Goal: Find specific fact: Find specific fact

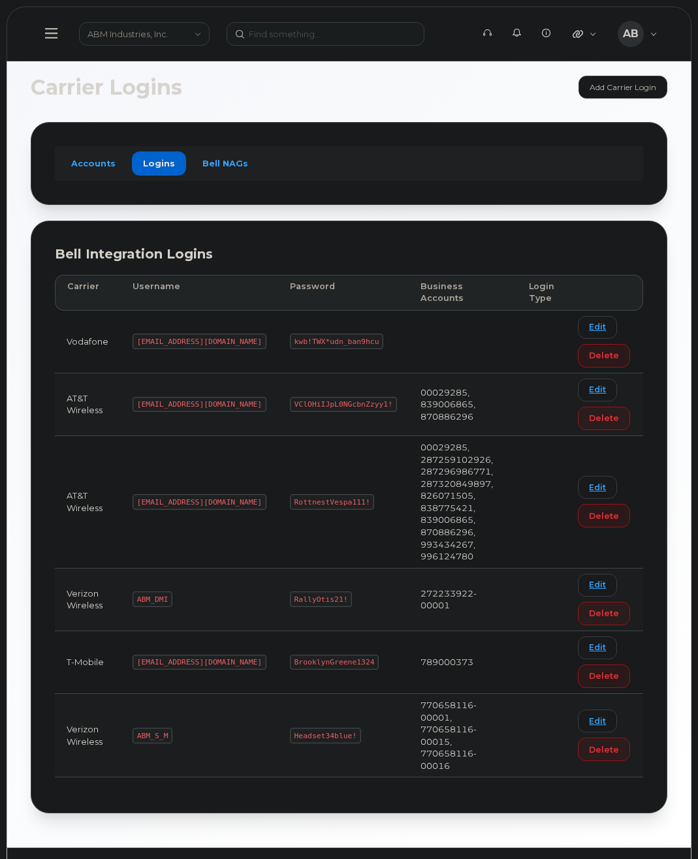
click at [157, 494] on code "[EMAIL_ADDRESS][DOMAIN_NAME]" at bounding box center [199, 502] width 134 height 16
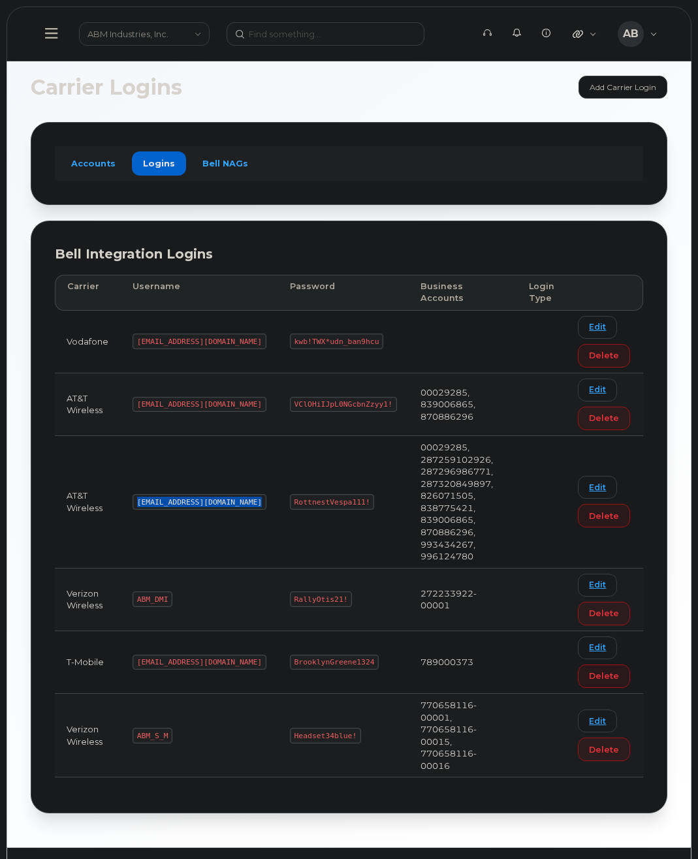
click at [290, 494] on code "RottnestVespa111!" at bounding box center [332, 502] width 85 height 16
copy code "RottnestVespa111!"
click at [168, 494] on code "[EMAIL_ADDRESS][DOMAIN_NAME]" at bounding box center [199, 502] width 134 height 16
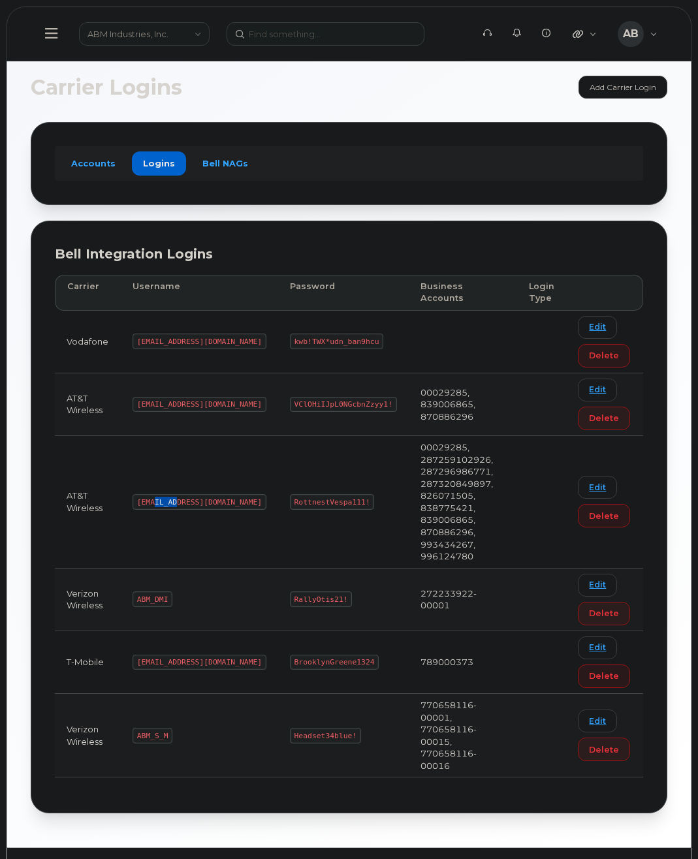
click at [168, 494] on code "[EMAIL_ADDRESS][DOMAIN_NAME]" at bounding box center [199, 502] width 134 height 16
click at [290, 494] on code "RottnestVespa111!" at bounding box center [332, 502] width 85 height 16
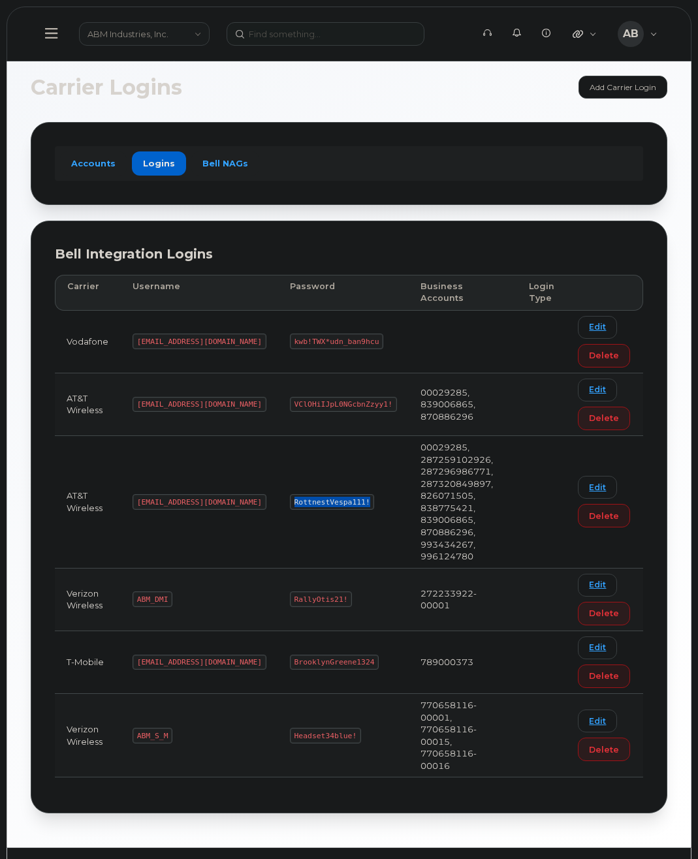
copy code "RottnestVespa111!"
click at [180, 402] on code "[EMAIL_ADDRESS][DOMAIN_NAME]" at bounding box center [199, 405] width 134 height 16
copy code "[EMAIL_ADDRESS][DOMAIN_NAME]"
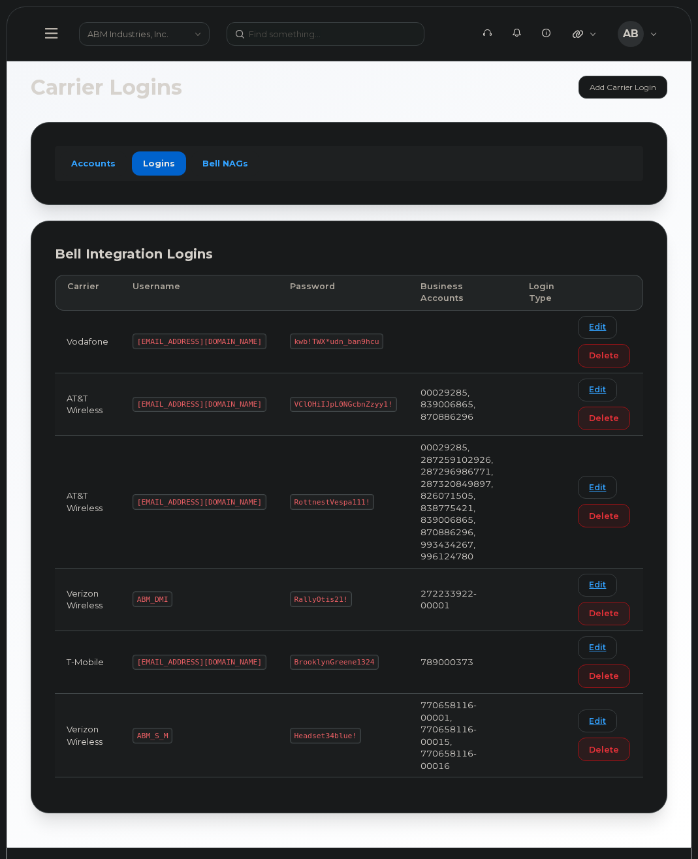
click at [300, 402] on code "VClOHiIJpL0NGcbnZzyy1!" at bounding box center [343, 405] width 107 height 16
copy code "VClOHiIJpL0NGcbnZzyy1!"
click at [165, 494] on code "[EMAIL_ADDRESS][DOMAIN_NAME]" at bounding box center [199, 502] width 134 height 16
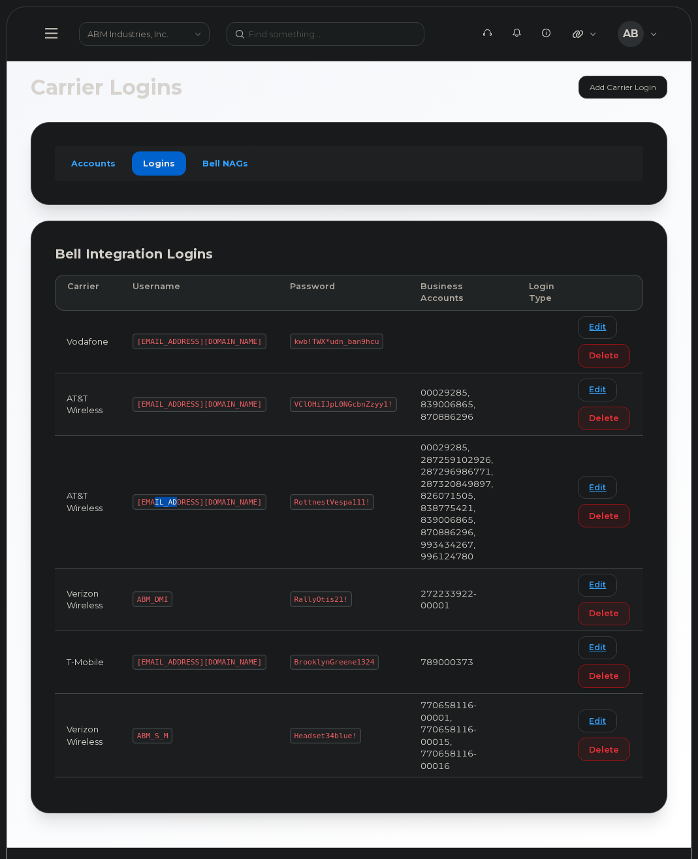
click at [165, 494] on code "[EMAIL_ADDRESS][DOMAIN_NAME]" at bounding box center [199, 502] width 134 height 16
copy code "[EMAIL_ADDRESS][DOMAIN_NAME]"
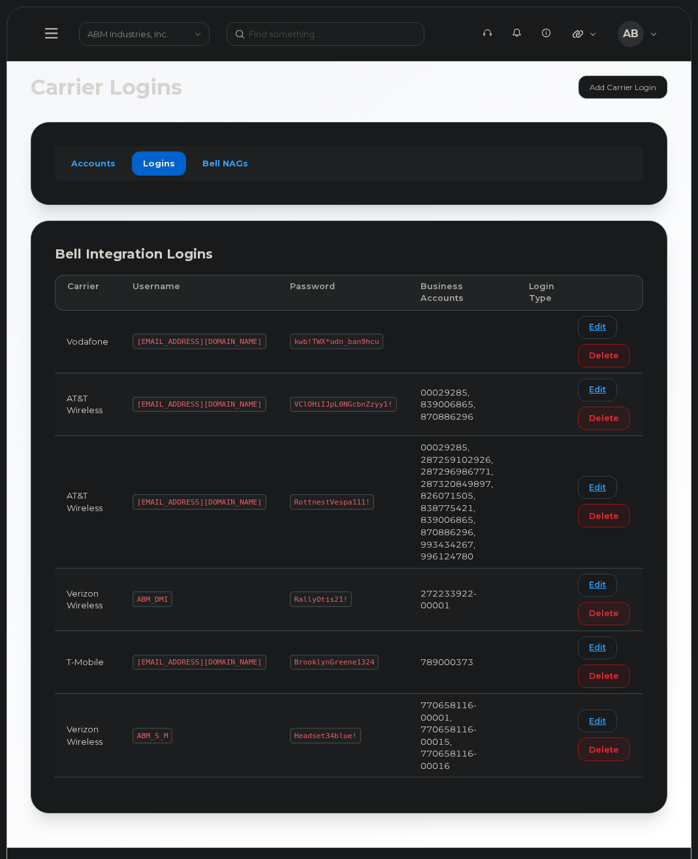
click at [290, 494] on code "RottnestVespa111!" at bounding box center [332, 502] width 85 height 16
copy code "RottnestVespa111!"
